Goal: Task Accomplishment & Management: Complete application form

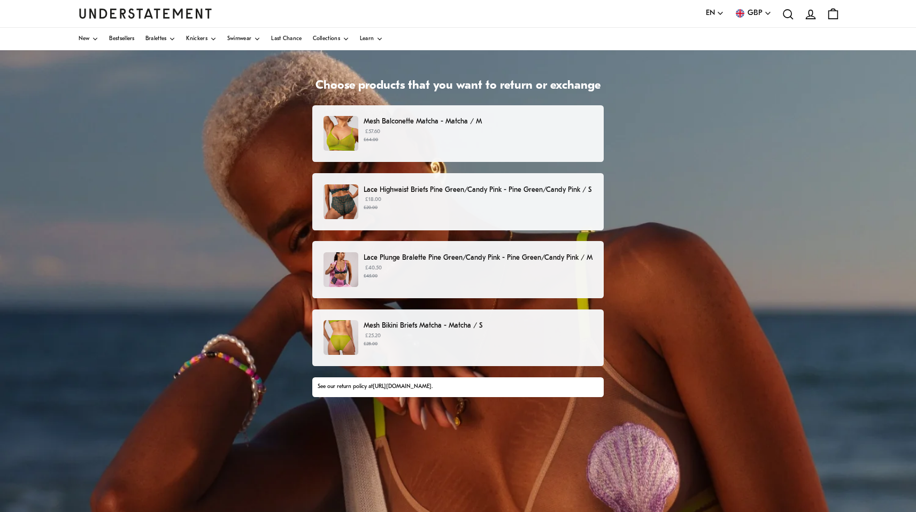
scroll to position [29, 0]
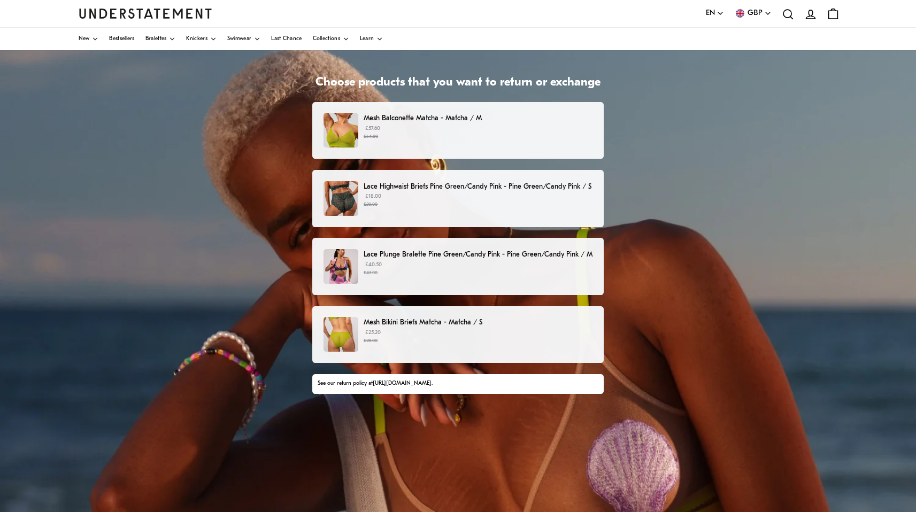
click at [421, 253] on p "Lace Plunge Bralette Pine Green/Candy Pink - Pine Green/Candy Pink / M" at bounding box center [477, 254] width 229 height 11
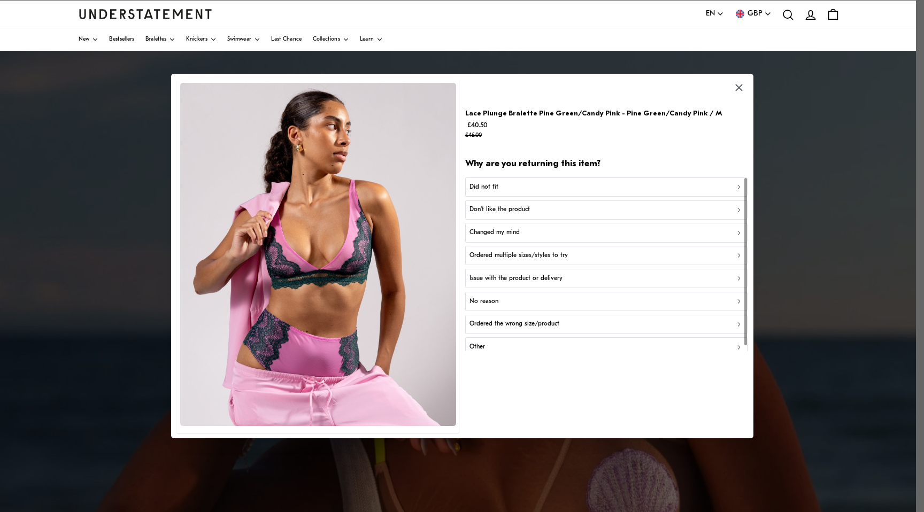
click at [513, 183] on div "Did not fit" at bounding box center [605, 187] width 273 height 10
click at [506, 211] on div "Too big" at bounding box center [605, 210] width 273 height 10
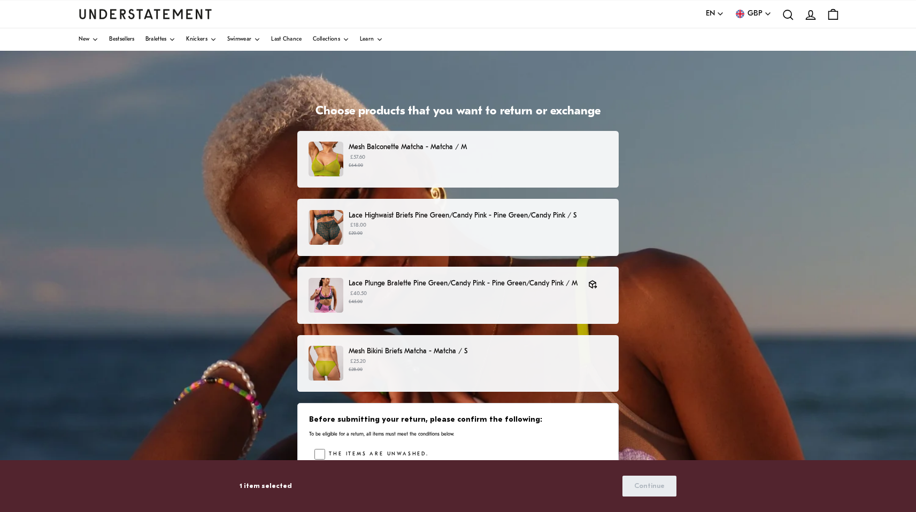
click at [403, 220] on p "Lace Highwaist Briefs Pine Green/Candy Pink - Pine Green/Candy Pink / S" at bounding box center [478, 215] width 259 height 11
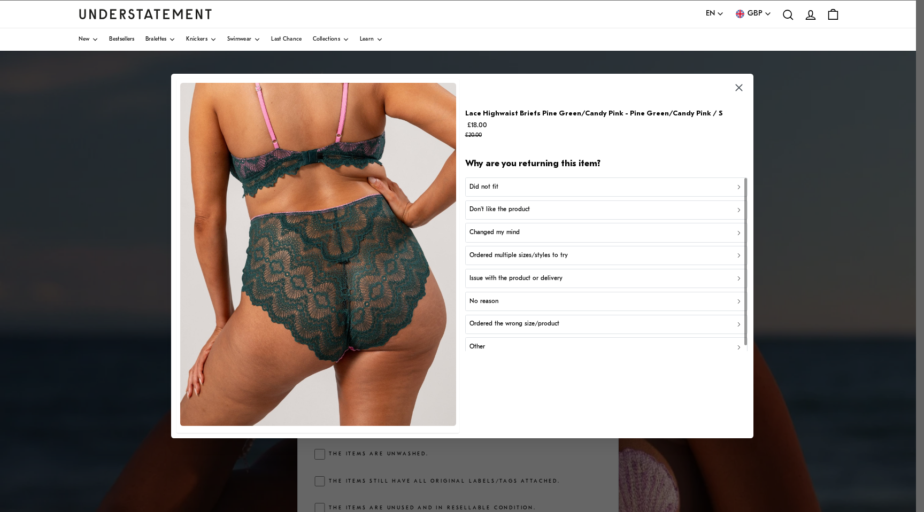
click at [507, 345] on div "Other" at bounding box center [605, 347] width 273 height 10
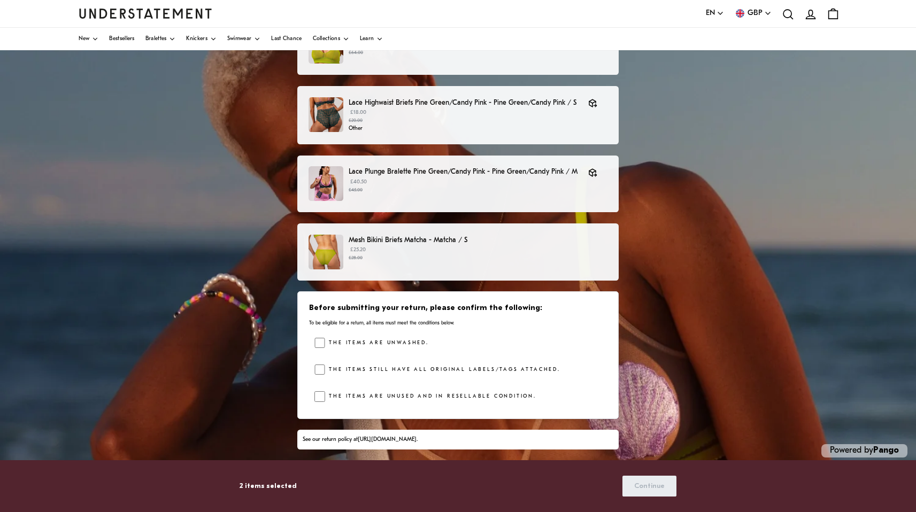
scroll to position [93, 0]
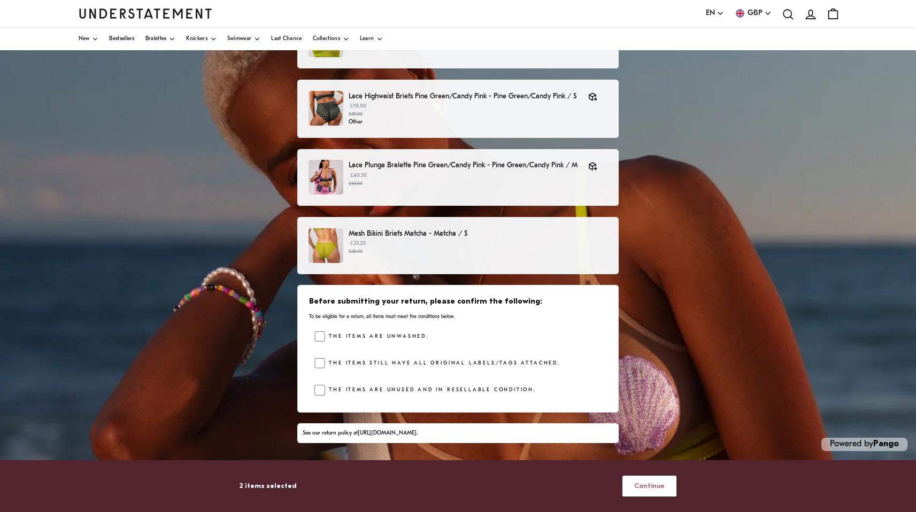
click at [647, 485] on span "Continue" at bounding box center [649, 486] width 30 height 20
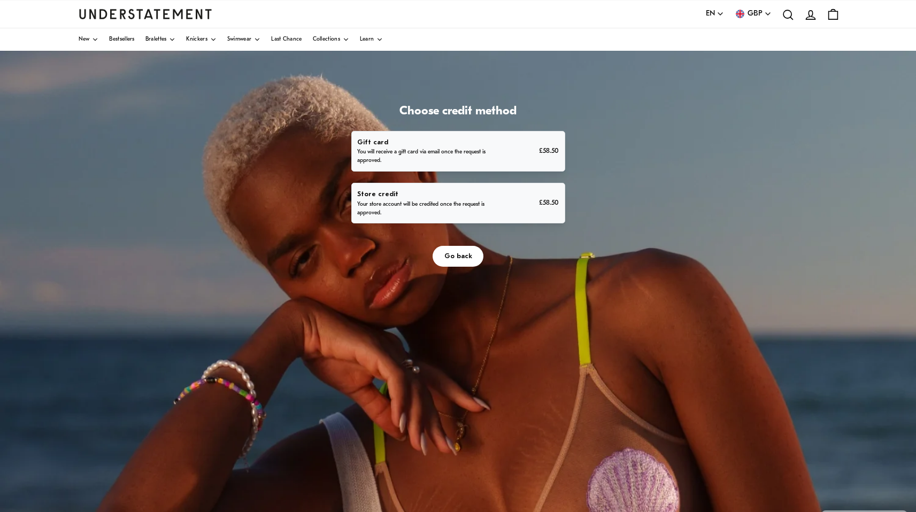
click at [443, 195] on p "Store credit" at bounding box center [425, 194] width 137 height 11
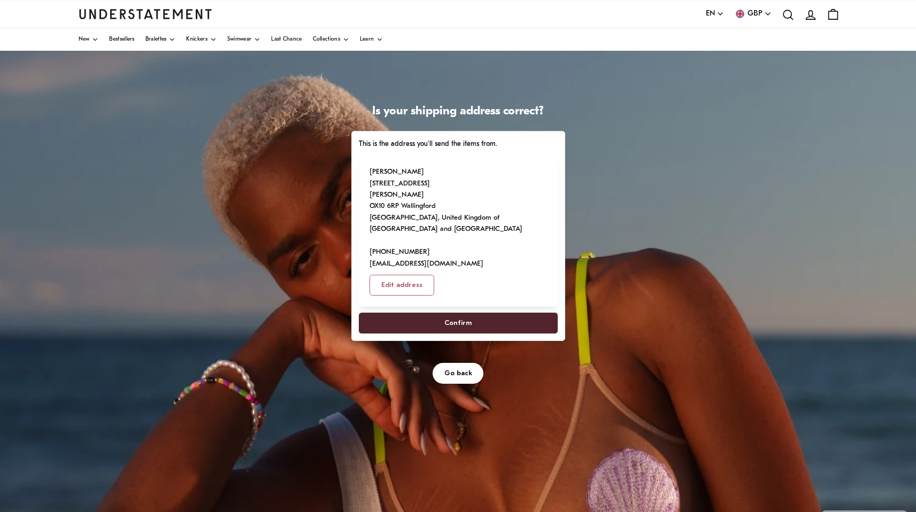
click at [407, 285] on span "Edit address" at bounding box center [401, 285] width 41 height 20
select select "**"
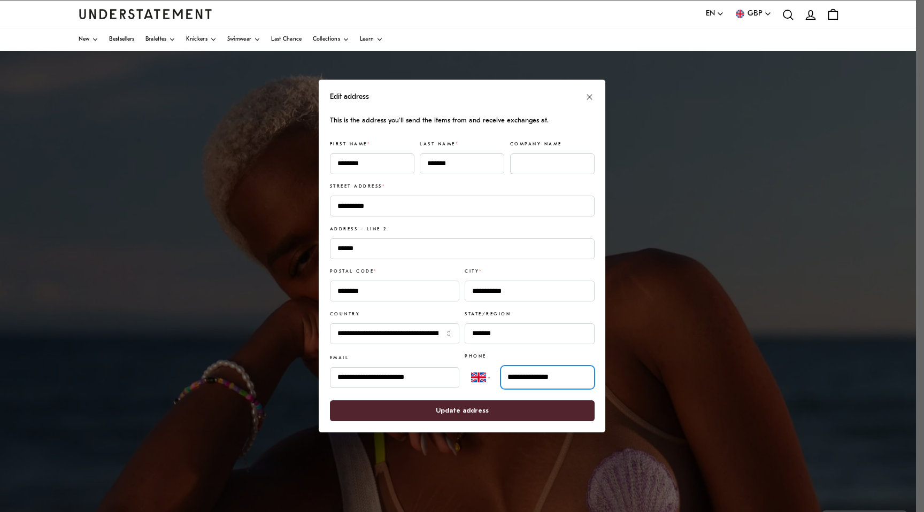
click at [560, 380] on input "**********" at bounding box center [547, 378] width 94 height 24
type input "**********"
click at [512, 411] on span "Update address" at bounding box center [461, 411] width 241 height 20
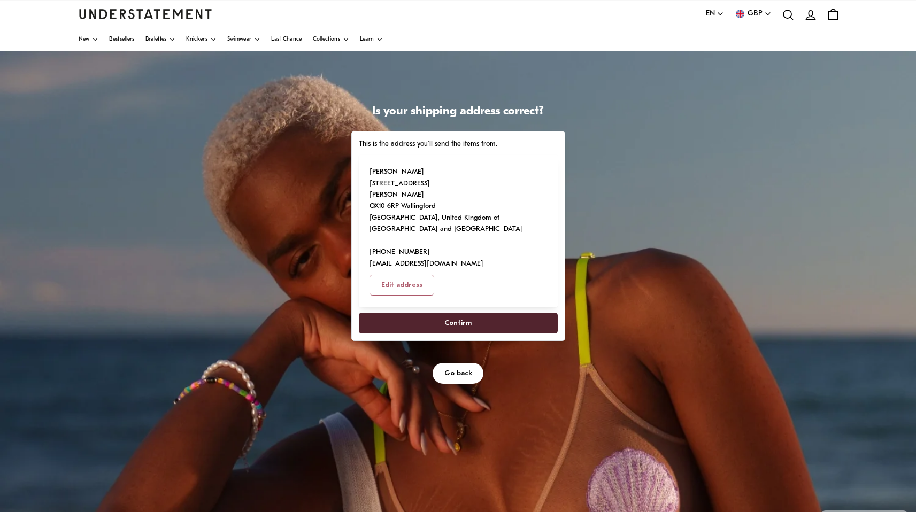
click at [476, 321] on span "Confirm" at bounding box center [457, 323] width 175 height 20
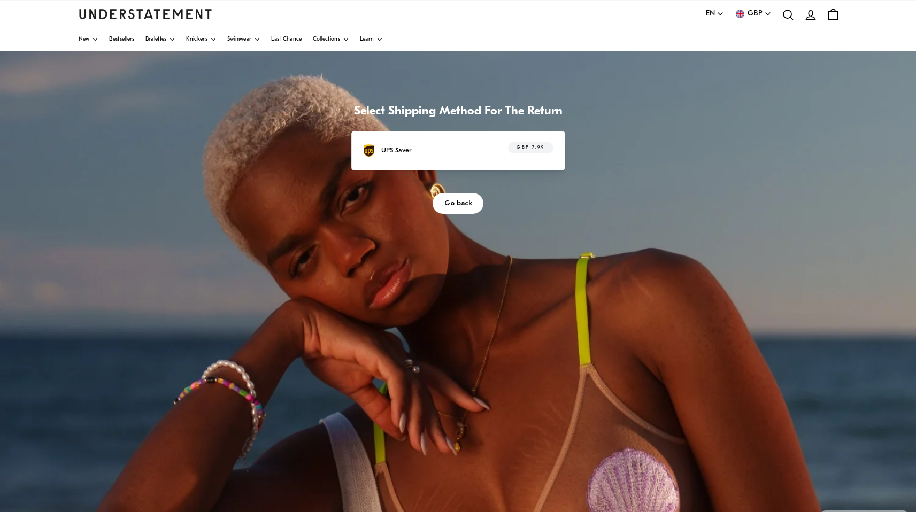
click at [474, 150] on div "UPS Saver GBP 7.99" at bounding box center [457, 150] width 190 height 17
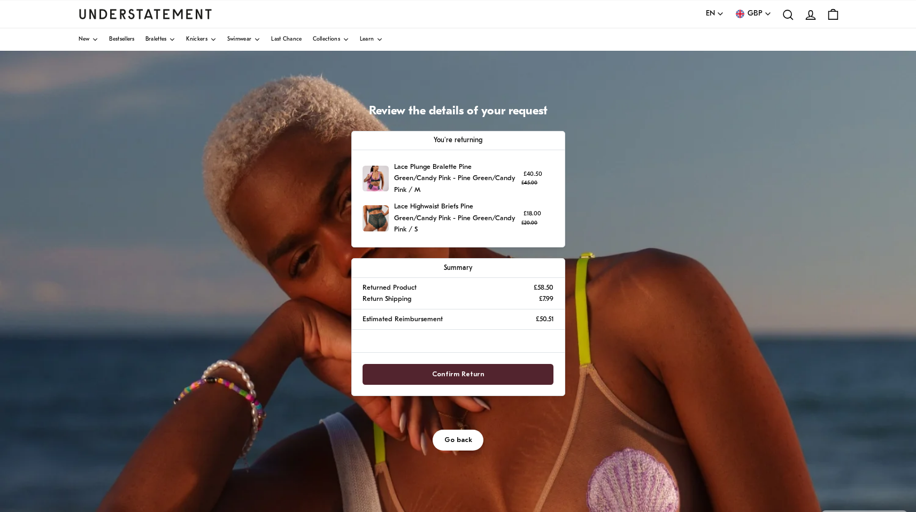
click at [455, 365] on span "Confirm Return" at bounding box center [458, 375] width 52 height 20
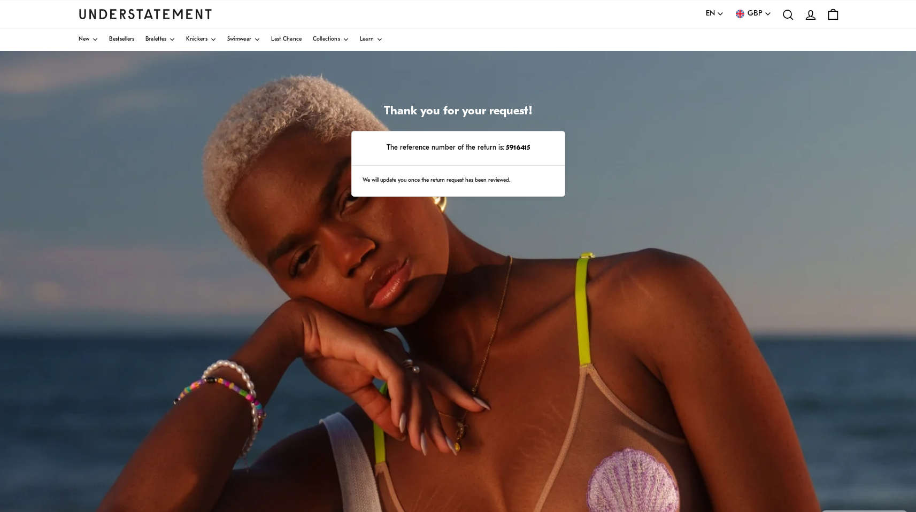
click at [514, 148] on strong "5916415" at bounding box center [517, 147] width 26 height 7
copy strong "5916415"
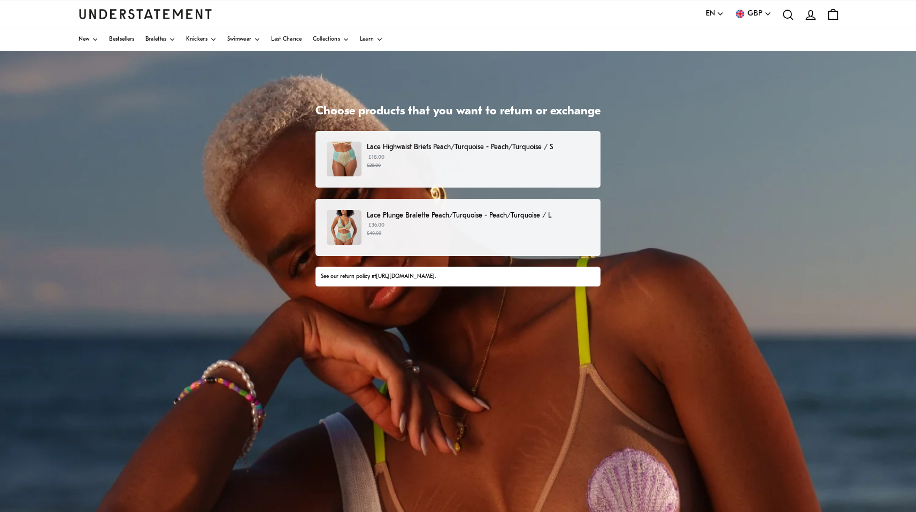
click at [395, 167] on small "£20.00" at bounding box center [478, 165] width 222 height 7
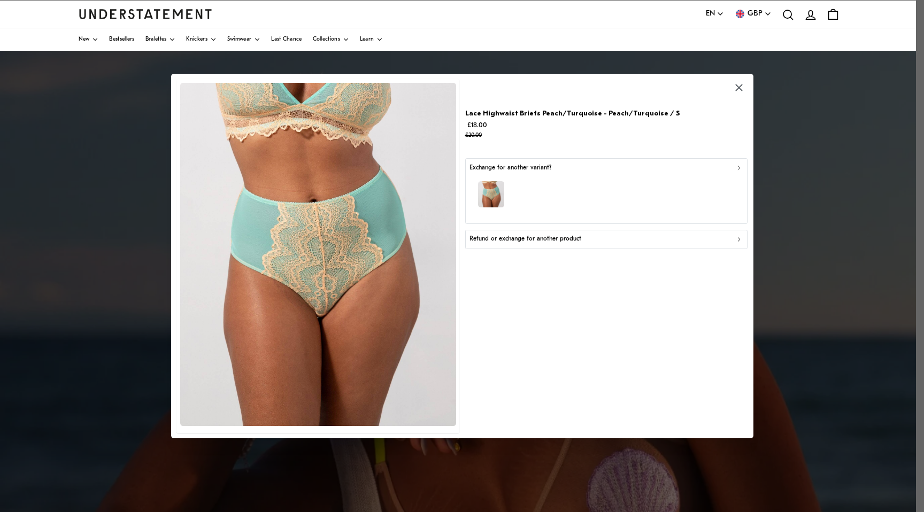
click at [567, 241] on p "Refund or exchange for another product" at bounding box center [525, 239] width 112 height 10
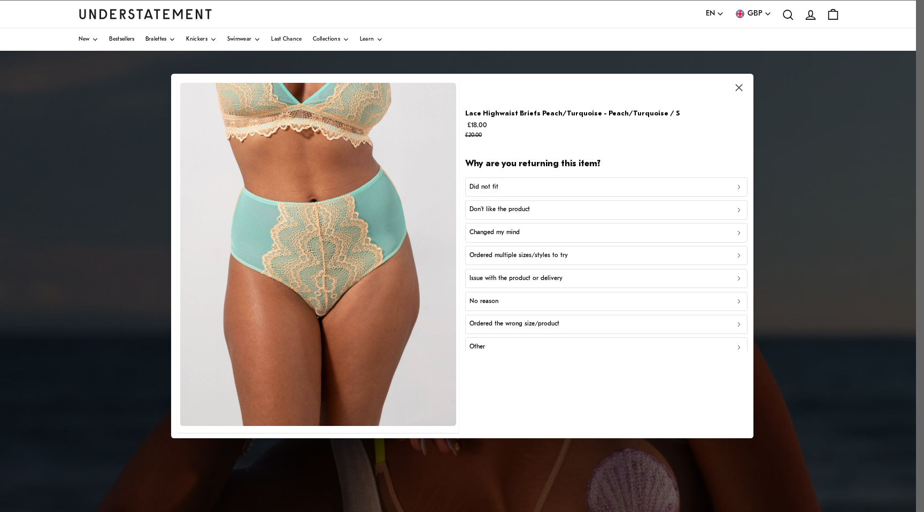
click at [740, 91] on icon "button" at bounding box center [738, 87] width 7 height 7
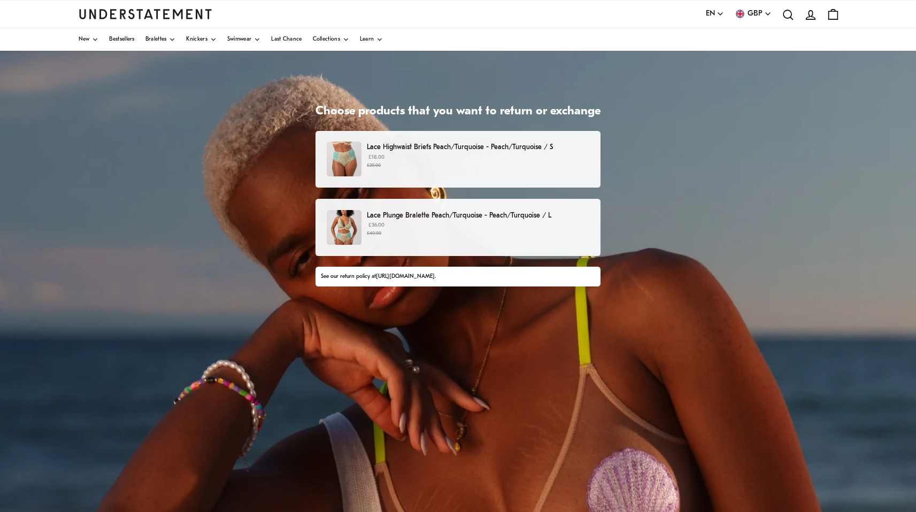
click at [384, 150] on p "Lace Highwaist Briefs Peach/Turquoise - Peach/Turquoise / S" at bounding box center [478, 147] width 222 height 11
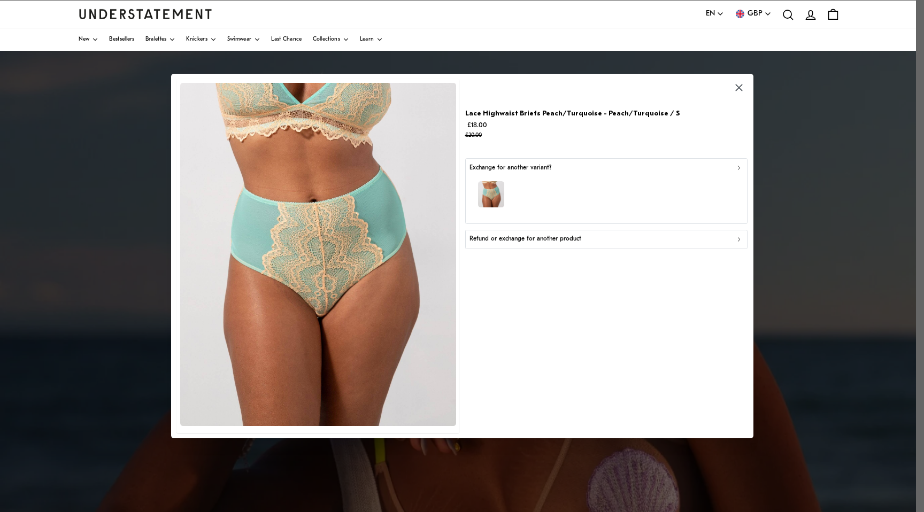
click at [740, 239] on icon "button" at bounding box center [738, 239] width 7 height 7
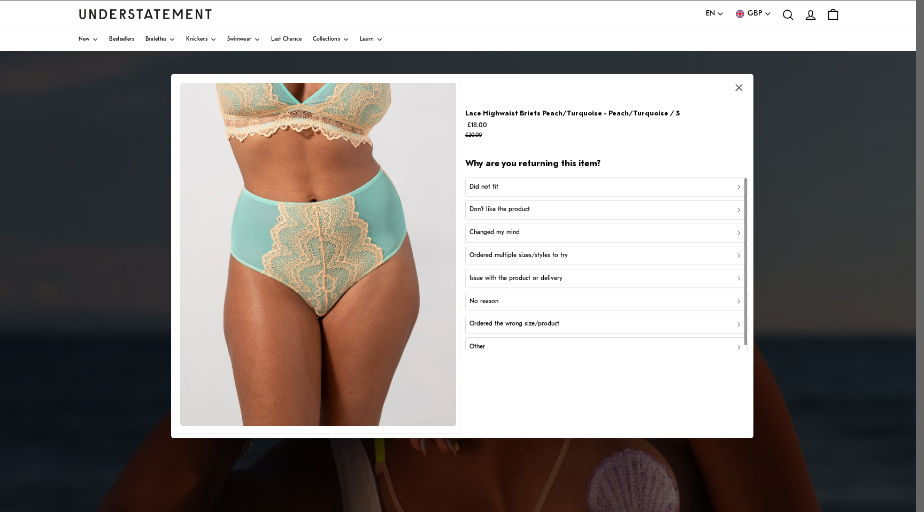
click at [665, 349] on div "Other" at bounding box center [605, 347] width 273 height 10
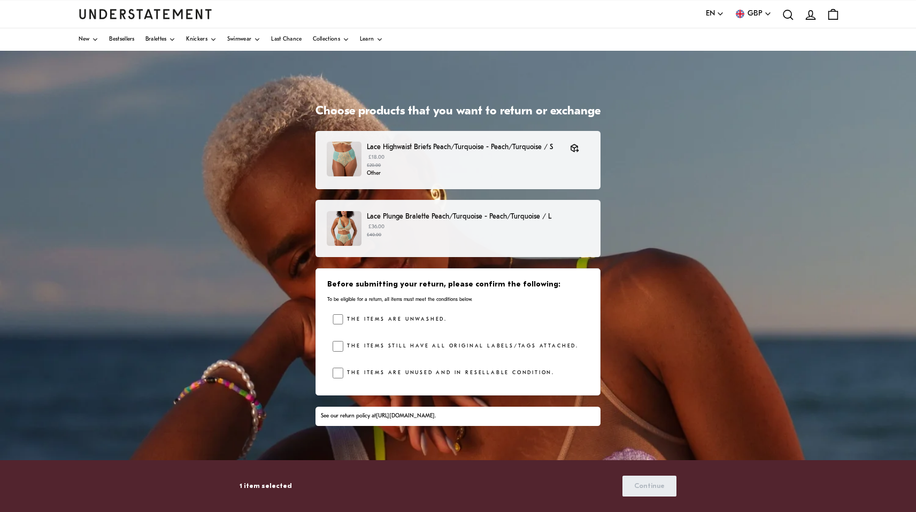
click at [498, 208] on div "Lace Plunge Bralette Peach/Turquoise - Peach/Turquoise / L £36.00 £40.00" at bounding box center [457, 228] width 285 height 57
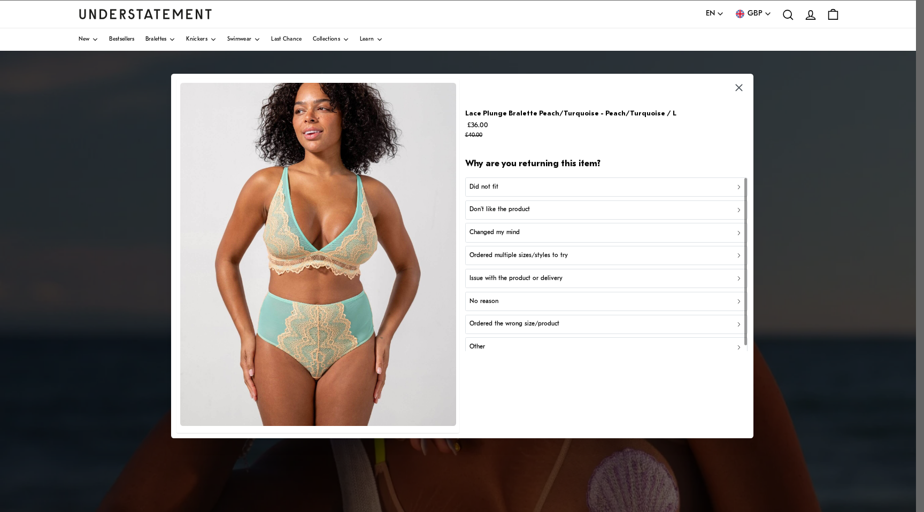
click at [740, 84] on icon "button" at bounding box center [738, 88] width 12 height 12
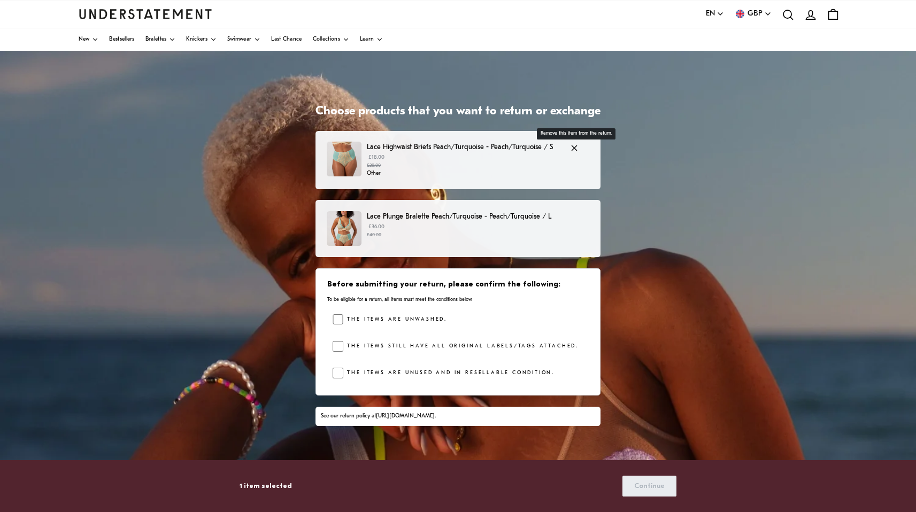
click at [574, 145] on icon "button" at bounding box center [574, 148] width 10 height 10
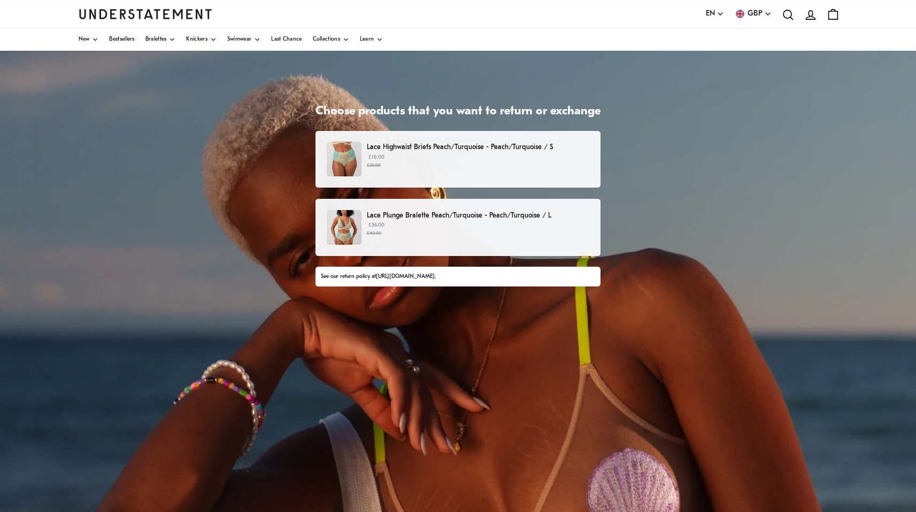
click at [515, 150] on p "Lace Highwaist Briefs Peach/Turquoise - Peach/Turquoise / S" at bounding box center [478, 147] width 222 height 11
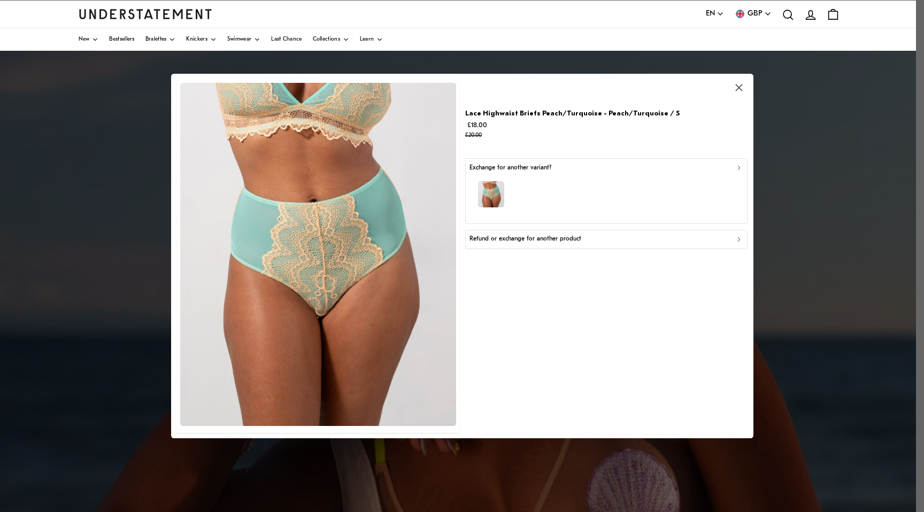
click at [561, 172] on div "Exchange for another variant?" at bounding box center [605, 168] width 273 height 10
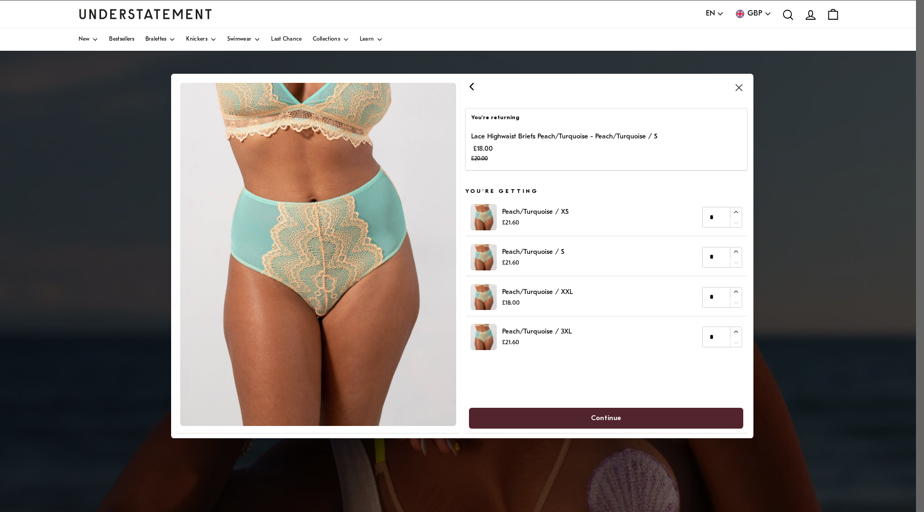
click at [740, 87] on icon "button" at bounding box center [738, 87] width 7 height 7
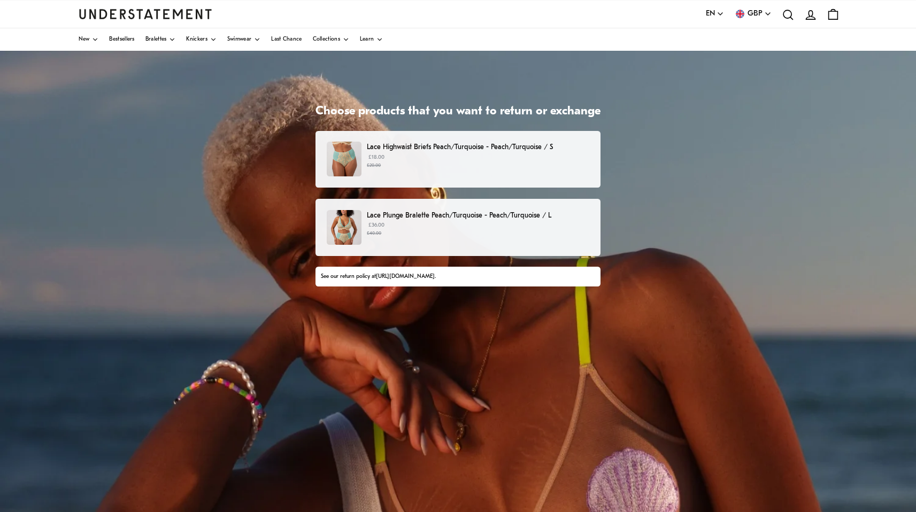
click at [572, 154] on p "£18.00 £20.00" at bounding box center [478, 161] width 222 height 16
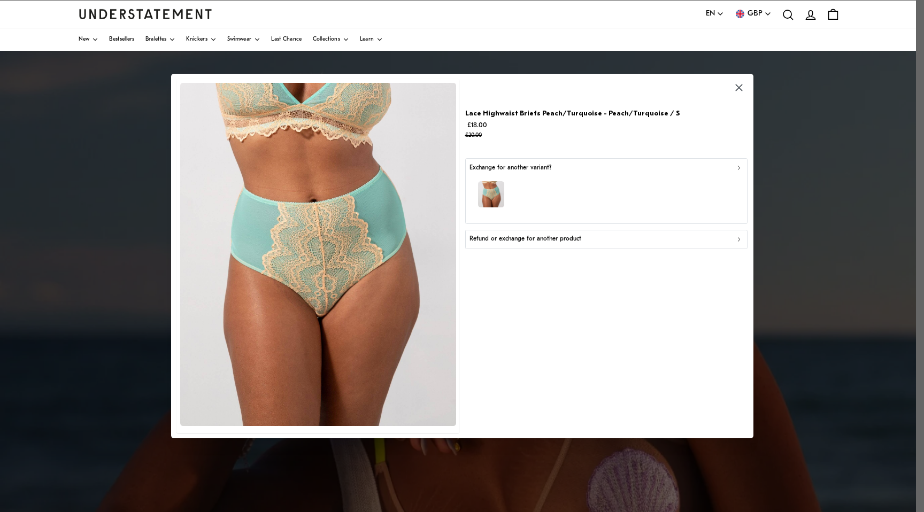
click at [575, 240] on p "Refund or exchange for another product" at bounding box center [525, 239] width 112 height 10
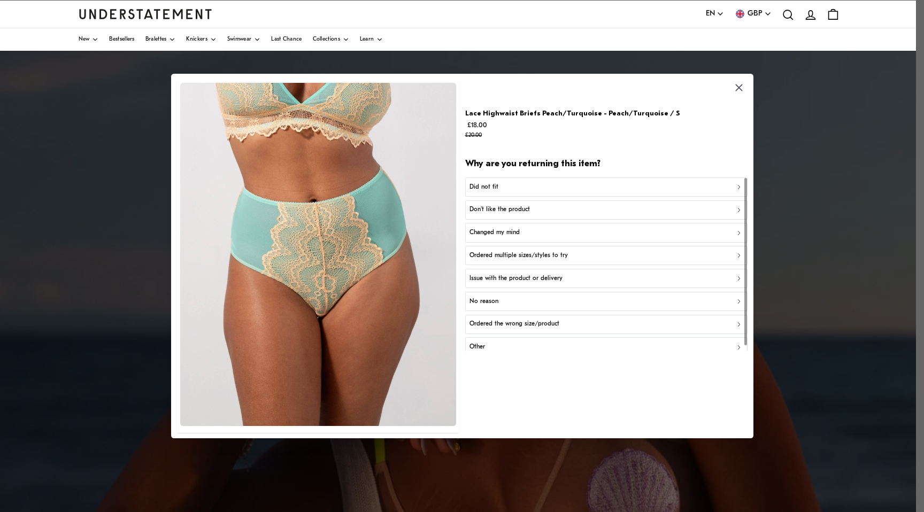
click at [540, 348] on div "Other" at bounding box center [605, 347] width 273 height 10
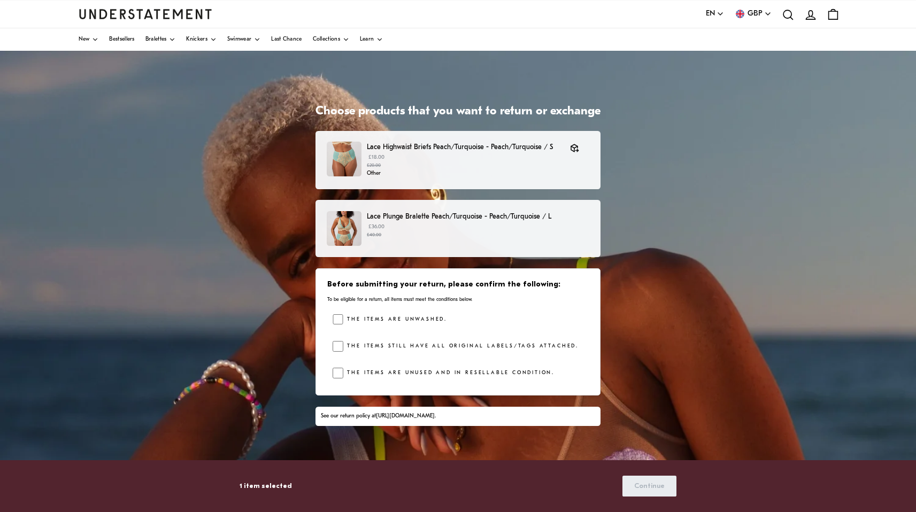
click at [532, 225] on p "£36.00 £40.00" at bounding box center [478, 231] width 222 height 16
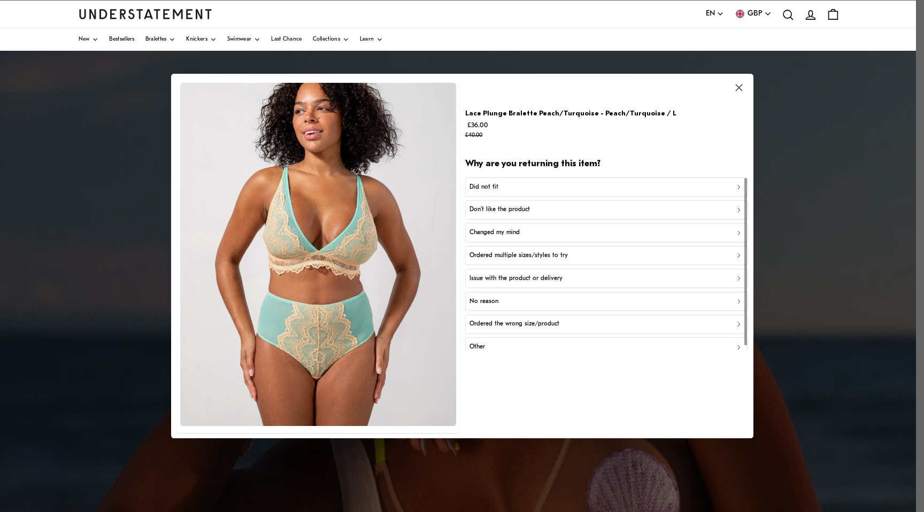
click at [622, 183] on div "Did not fit" at bounding box center [605, 187] width 273 height 10
click at [600, 213] on div "Too big" at bounding box center [605, 210] width 273 height 10
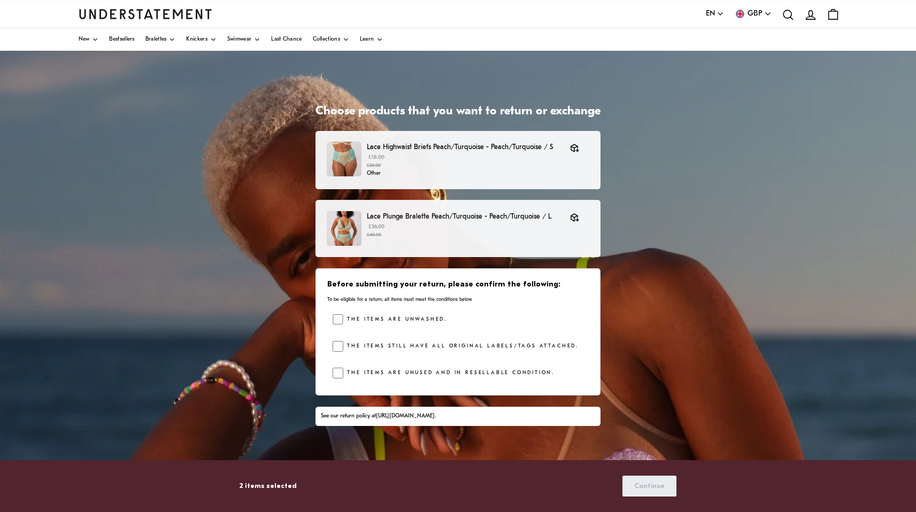
click at [387, 319] on label "The items are unwashed." at bounding box center [395, 319] width 104 height 11
click at [384, 341] on label "The items still have all original labels/tags attached." at bounding box center [460, 346] width 235 height 11
click at [382, 370] on label "The items are unused and in resellable condition." at bounding box center [448, 373] width 211 height 11
click at [647, 479] on span "Continue" at bounding box center [649, 486] width 30 height 20
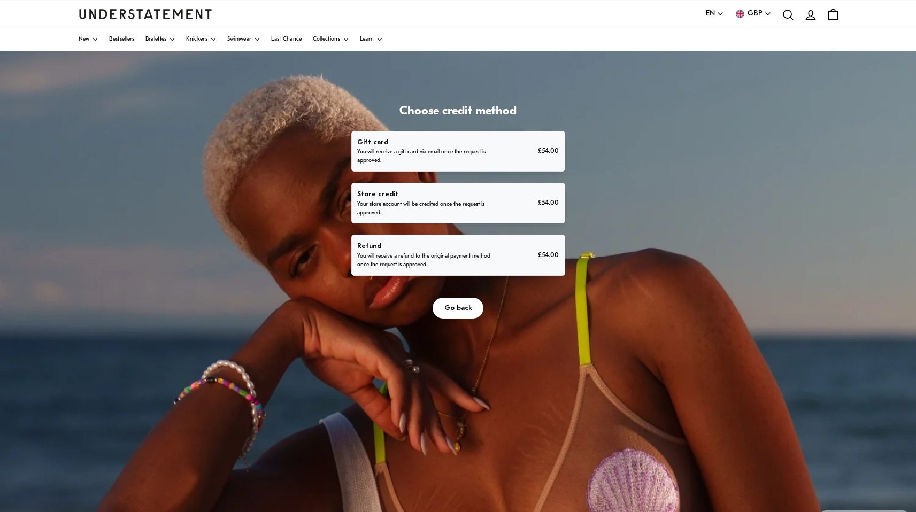
click at [445, 255] on p "You will receive a refund to the original payment method once the request is ap…" at bounding box center [425, 260] width 136 height 17
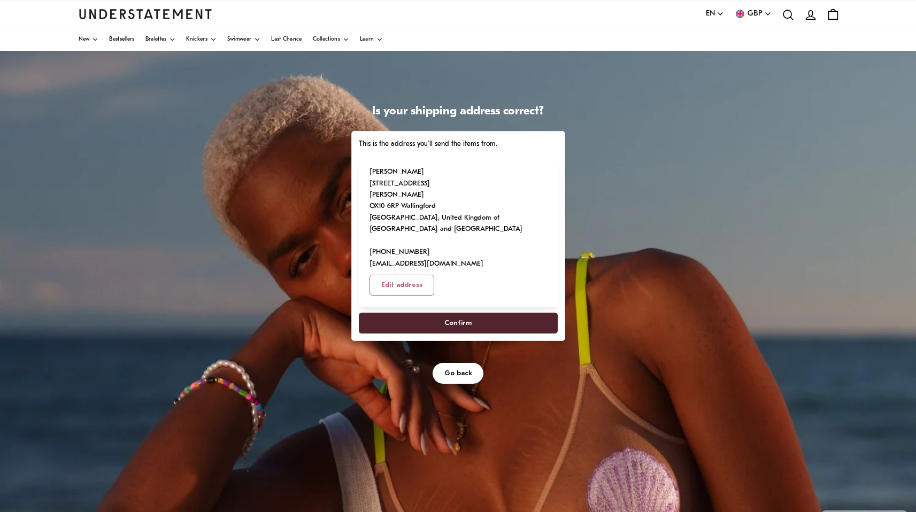
click at [396, 284] on span "Edit address" at bounding box center [401, 285] width 41 height 20
select select "**"
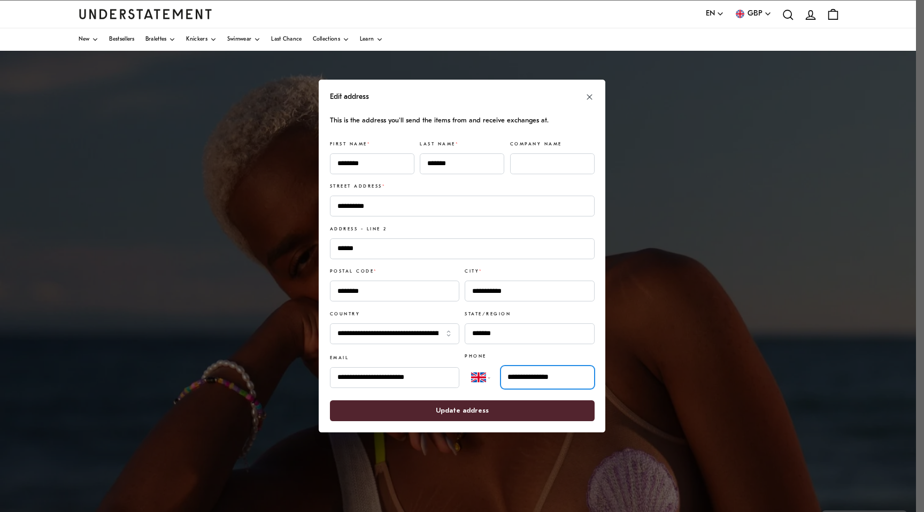
click at [572, 378] on input "**********" at bounding box center [547, 378] width 94 height 24
type input "**********"
click at [526, 415] on span "Update address" at bounding box center [461, 411] width 241 height 20
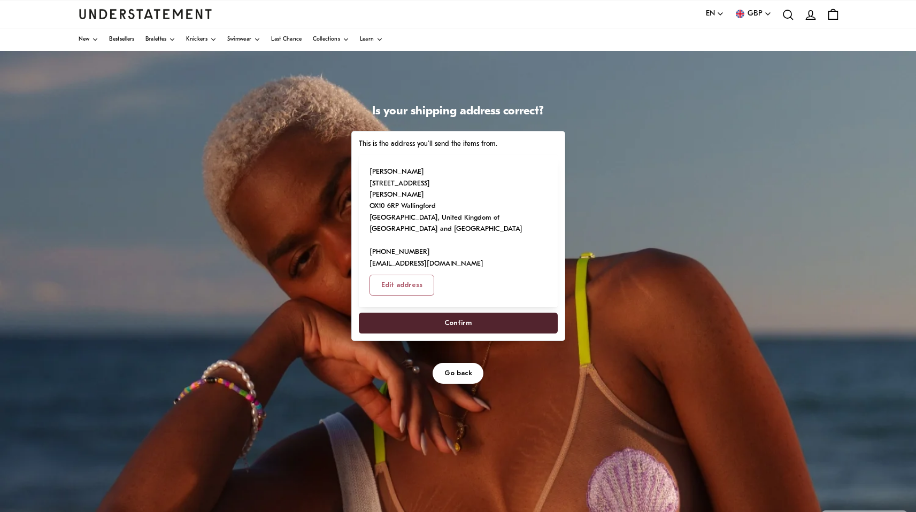
click at [468, 328] on span "Confirm" at bounding box center [457, 323] width 27 height 20
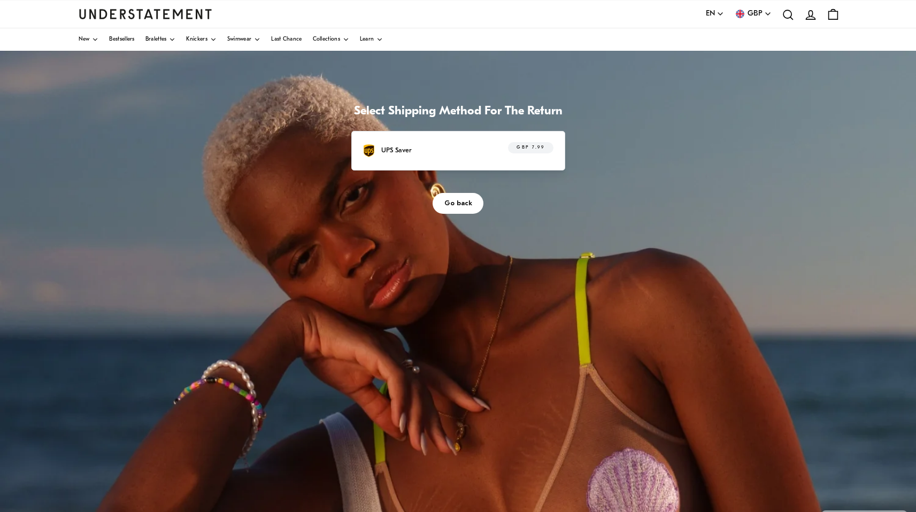
click at [456, 203] on span "Go back" at bounding box center [458, 204] width 28 height 20
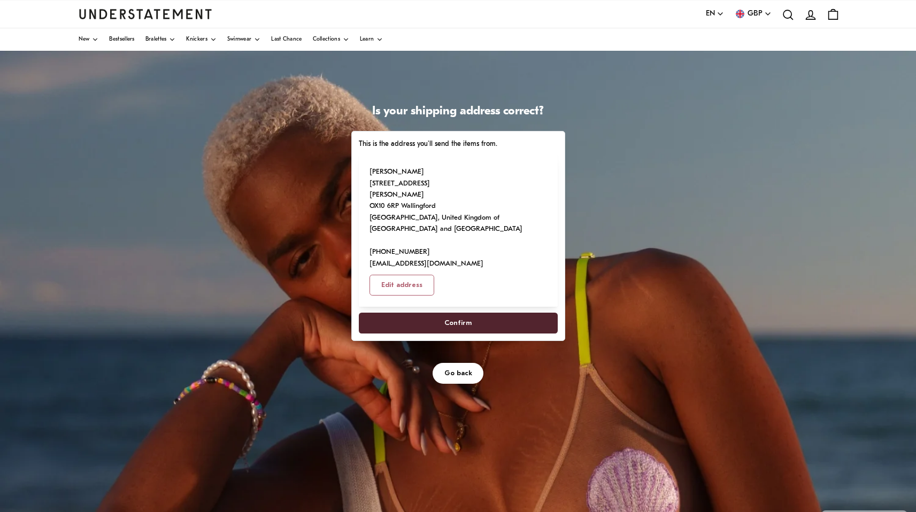
click at [465, 323] on span "Confirm" at bounding box center [457, 323] width 27 height 20
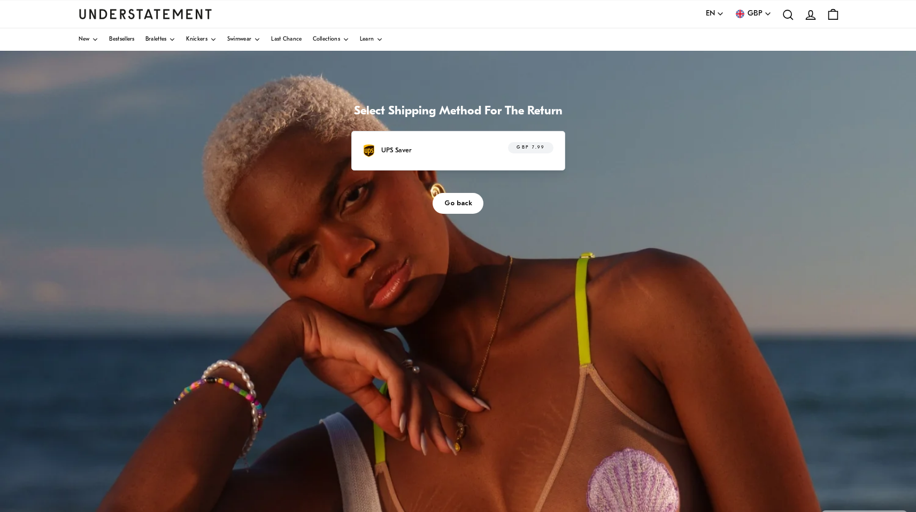
click at [478, 141] on div "UPS Saver GBP 7.99" at bounding box center [458, 151] width 214 height 40
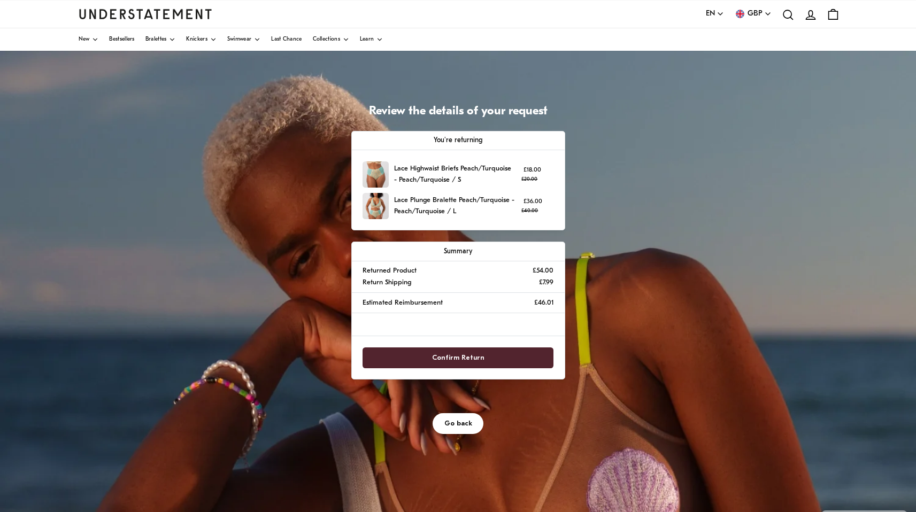
click at [456, 354] on span "Confirm Return" at bounding box center [458, 358] width 52 height 20
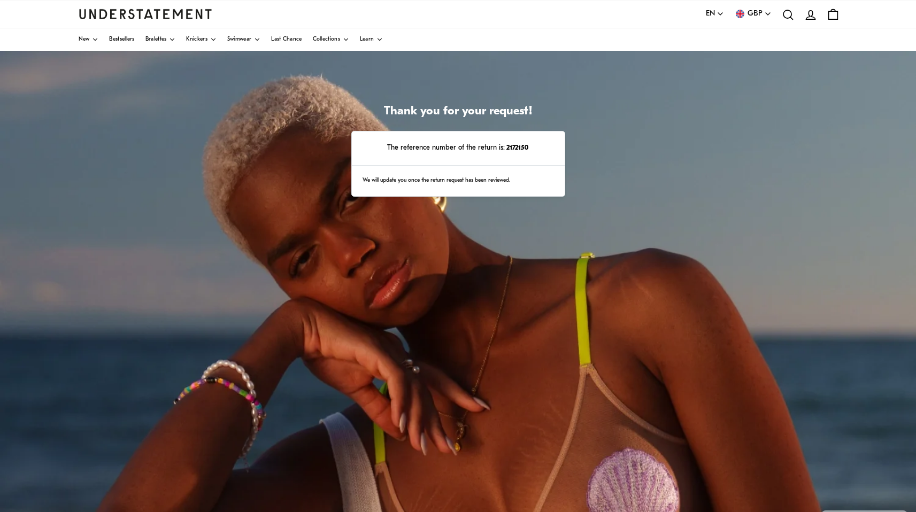
click at [517, 150] on strong "2172150" at bounding box center [517, 147] width 24 height 7
copy strong "2172150"
